Goal: Transaction & Acquisition: Purchase product/service

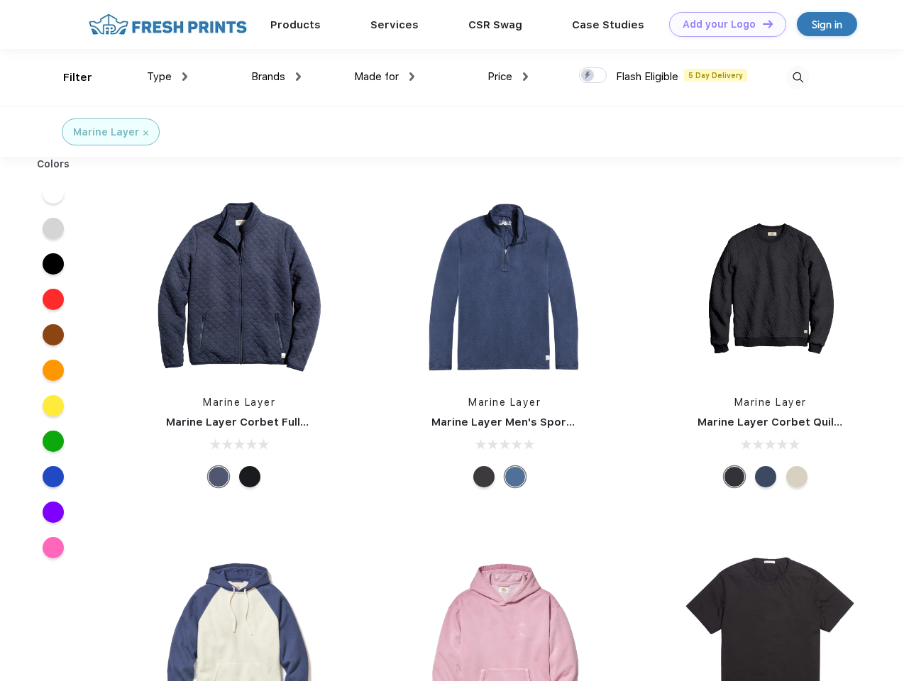
click at [722, 24] on link "Add your Logo Design Tool" at bounding box center [727, 24] width 117 height 25
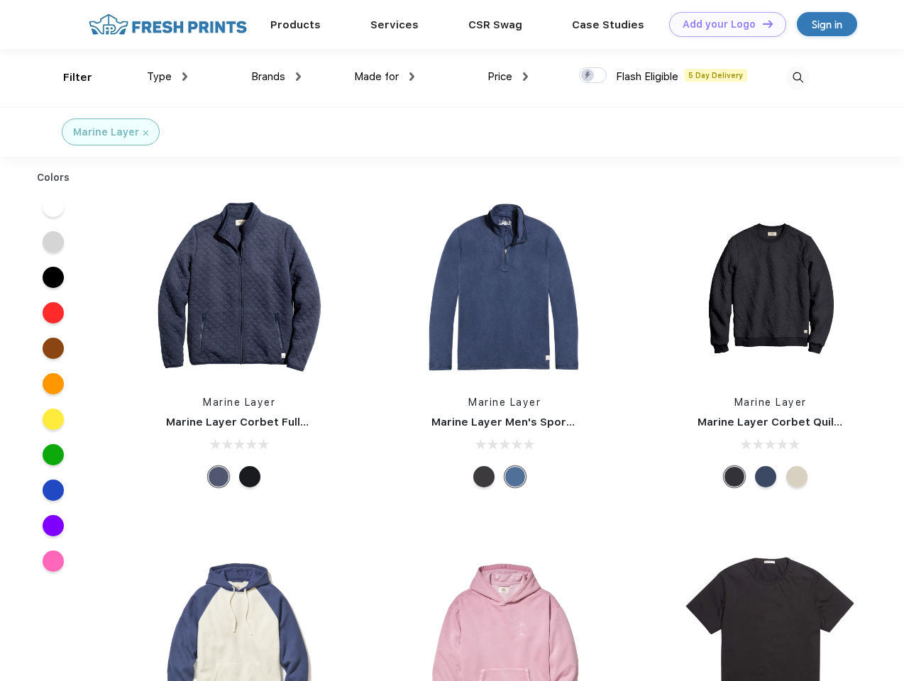
click at [0, 0] on div "Design Tool" at bounding box center [0, 0] width 0 height 0
click at [761, 23] on link "Add your Logo Design Tool" at bounding box center [727, 24] width 117 height 25
click at [68, 77] on div "Filter" at bounding box center [77, 78] width 29 height 16
click at [167, 77] on span "Type" at bounding box center [159, 76] width 25 height 13
click at [276, 77] on span "Brands" at bounding box center [268, 76] width 34 height 13
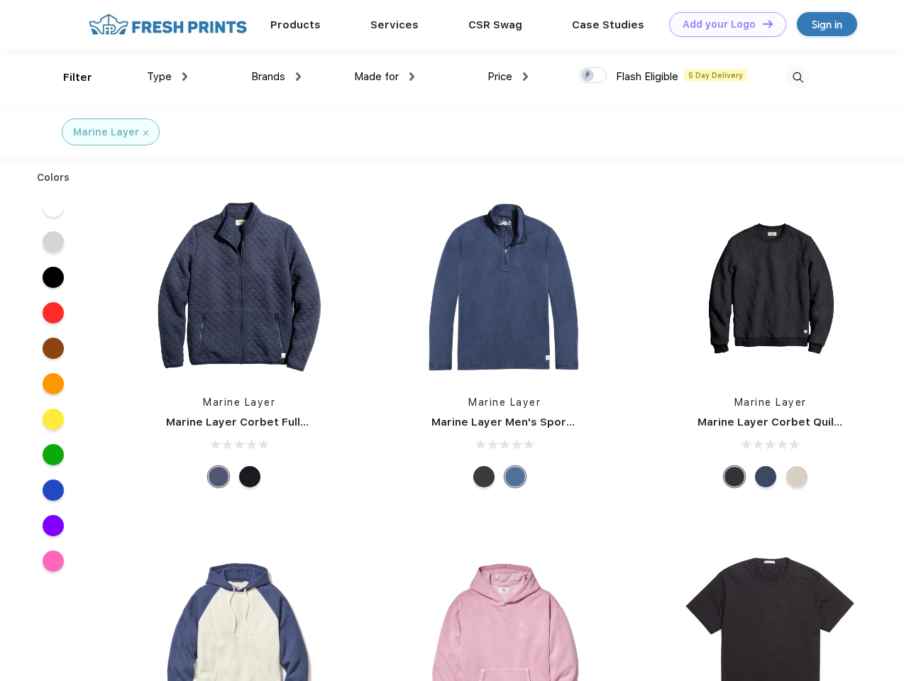
click at [385, 77] on span "Made for" at bounding box center [376, 76] width 45 height 13
click at [508, 77] on span "Price" at bounding box center [500, 76] width 25 height 13
click at [593, 76] on div at bounding box center [593, 75] width 28 height 16
click at [588, 76] on input "checkbox" at bounding box center [583, 71] width 9 height 9
click at [798, 77] on img at bounding box center [797, 77] width 23 height 23
